Goal: Find specific page/section: Find specific page/section

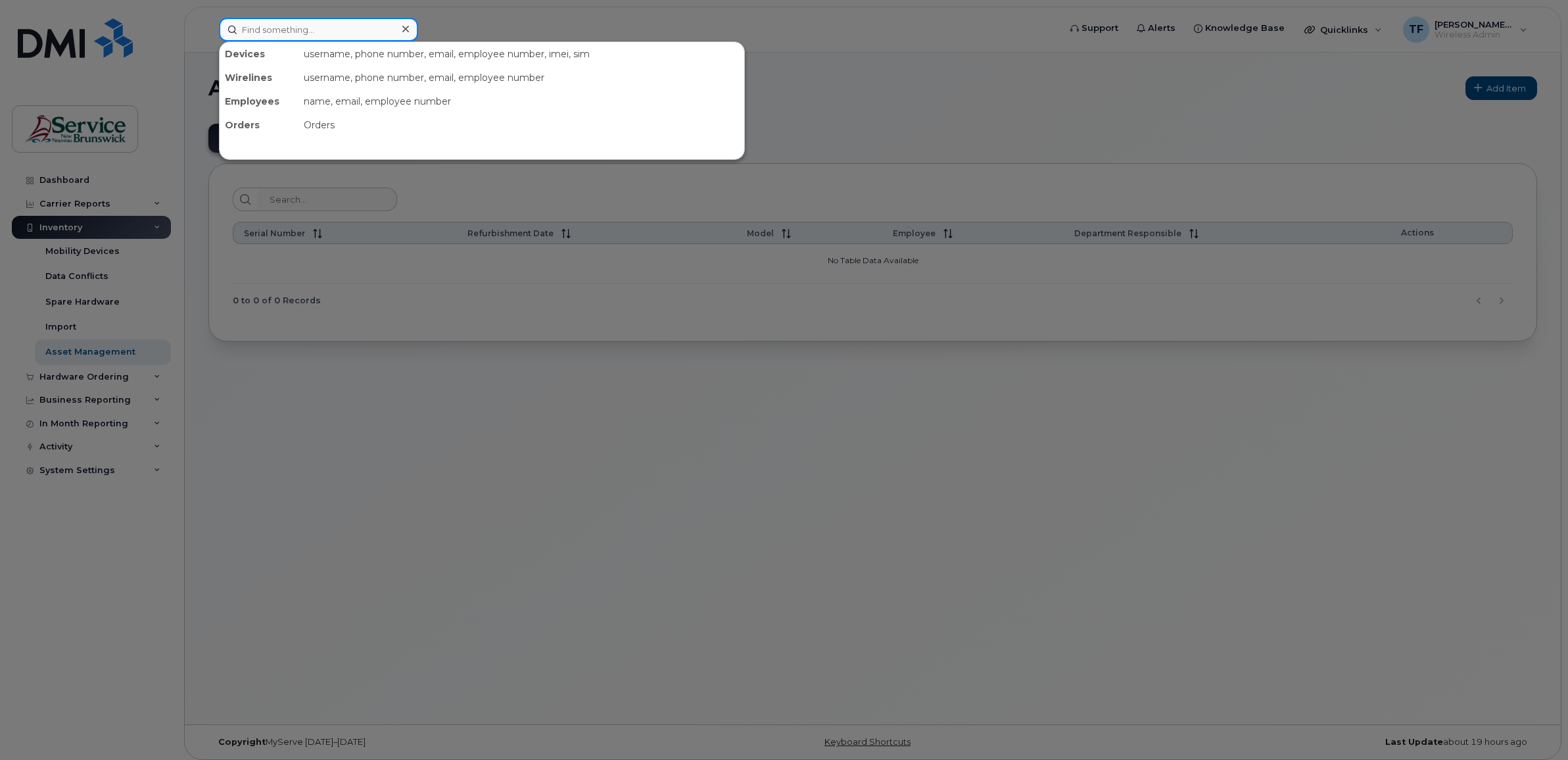
click at [303, 26] on input at bounding box center [318, 30] width 199 height 24
paste input "5062525059"
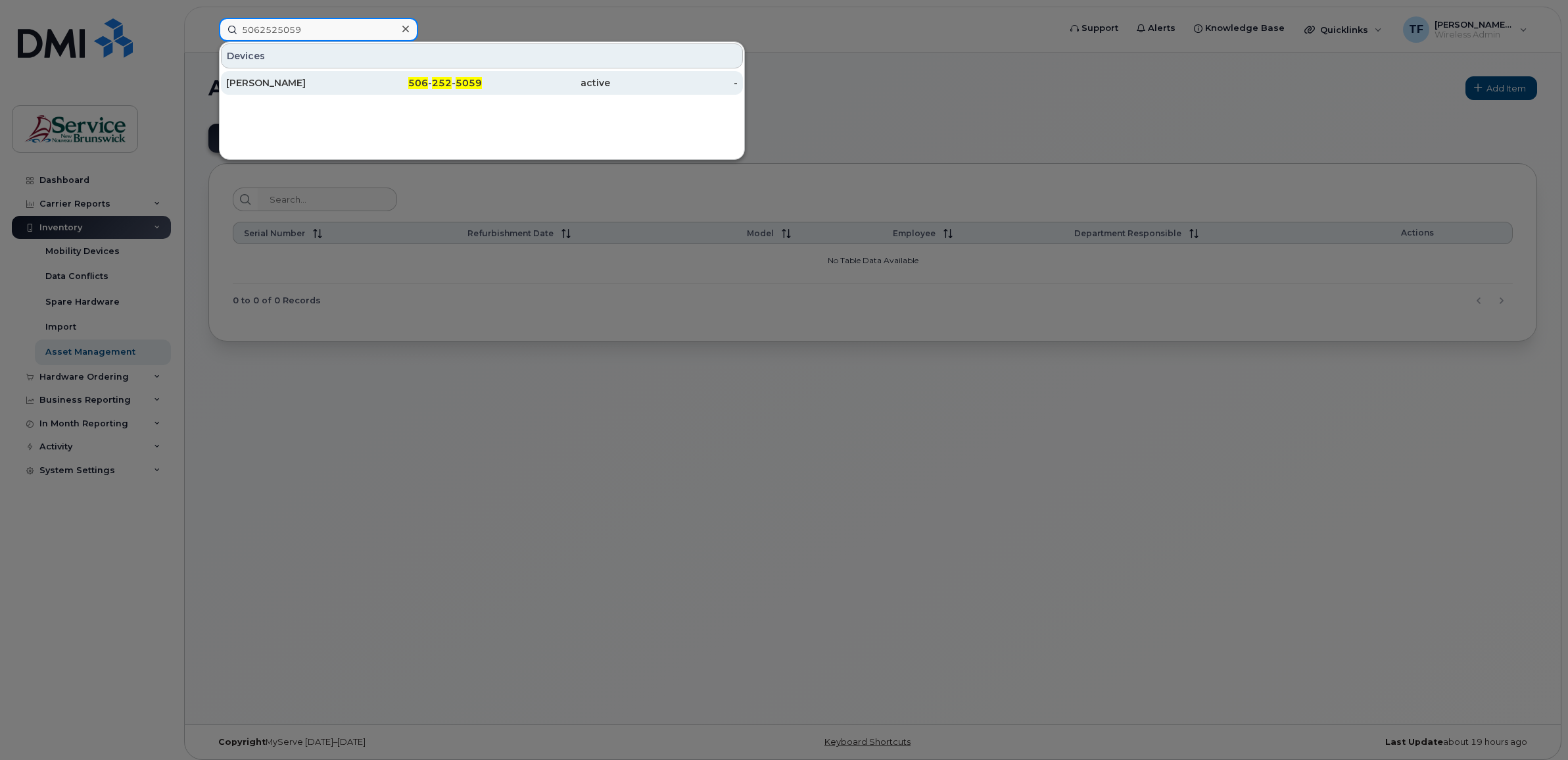
type input "5062525059"
click at [344, 87] on div "[PERSON_NAME]" at bounding box center [290, 83] width 128 height 13
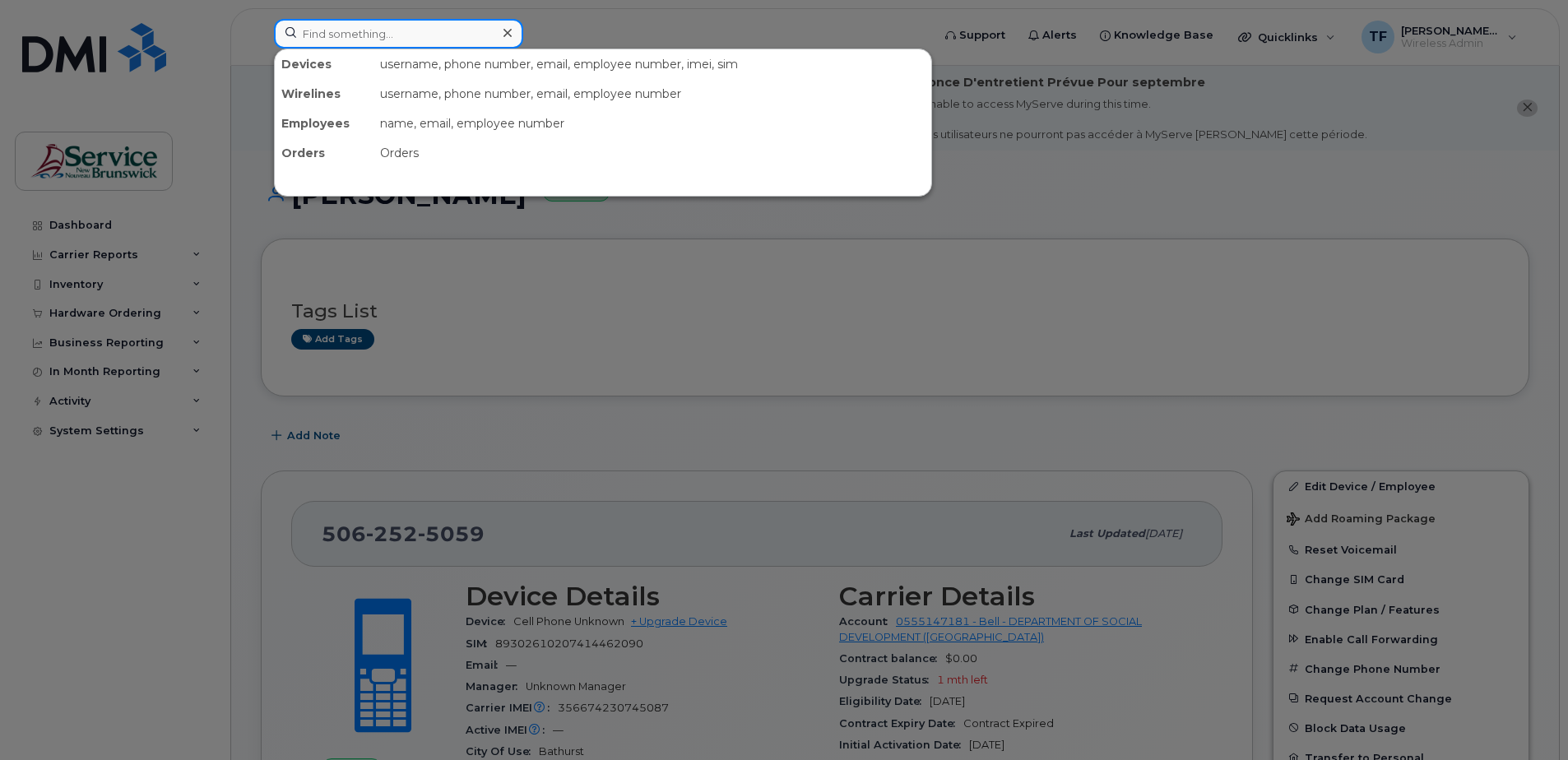
click at [328, 25] on input at bounding box center [397, 33] width 249 height 29
paste input "5066475265"
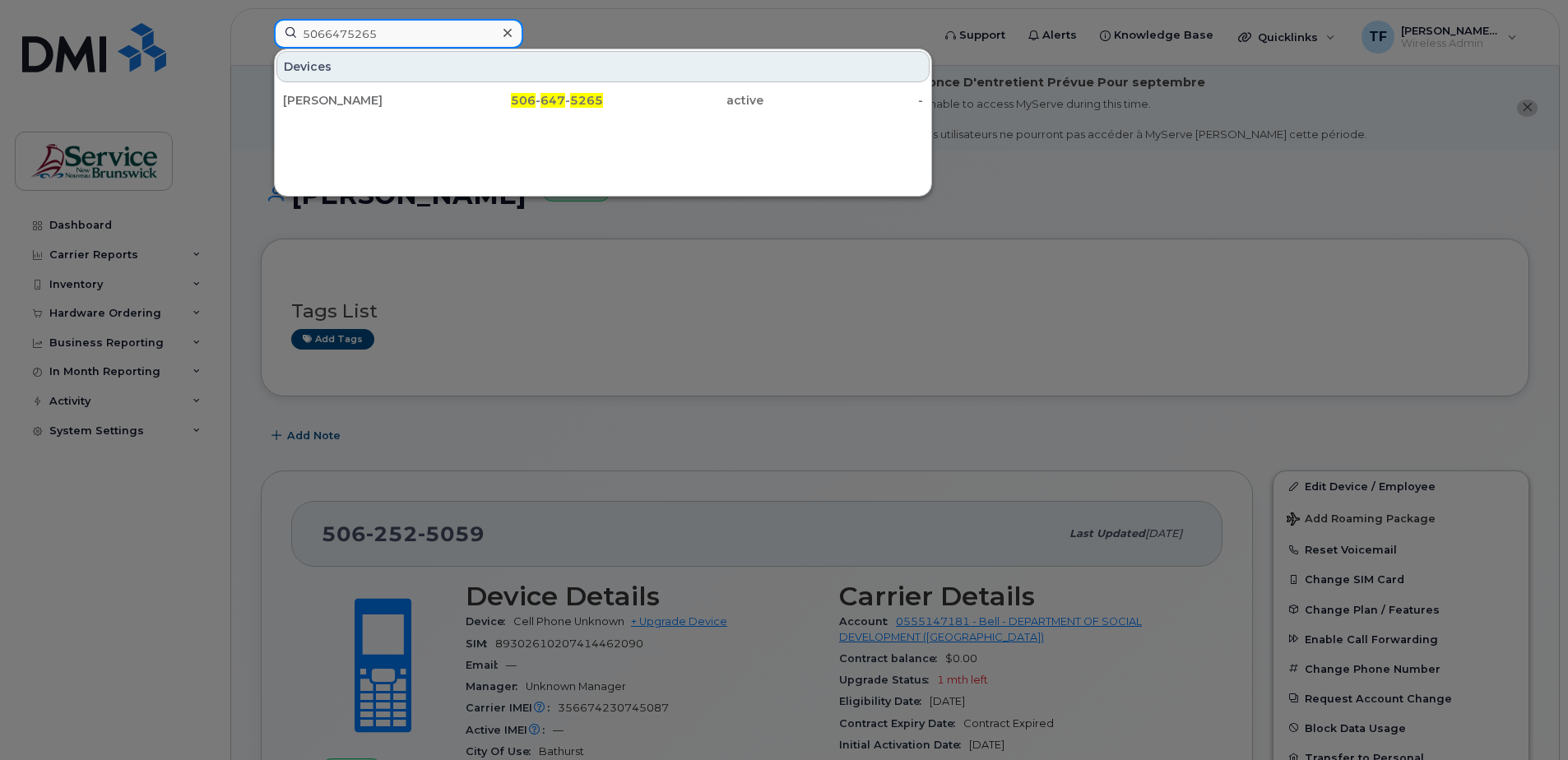
type input "5066475265"
click at [354, 37] on input "5066475265" at bounding box center [397, 33] width 249 height 29
